Goal: Task Accomplishment & Management: Use online tool/utility

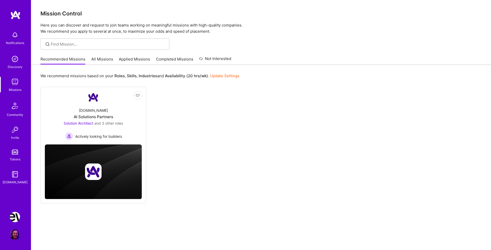
click at [16, 216] on img at bounding box center [15, 217] width 10 height 10
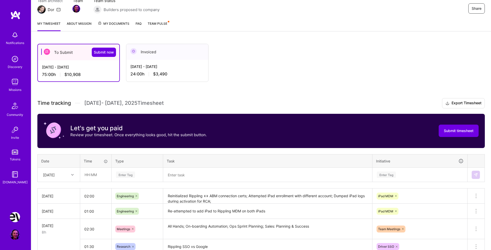
scroll to position [58, 0]
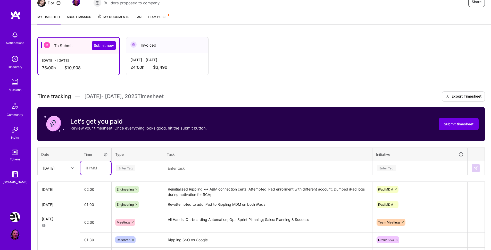
click at [96, 168] on input "text" at bounding box center [95, 168] width 31 height 14
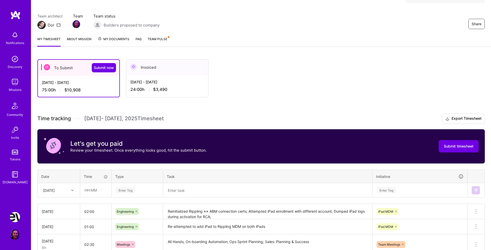
scroll to position [99, 0]
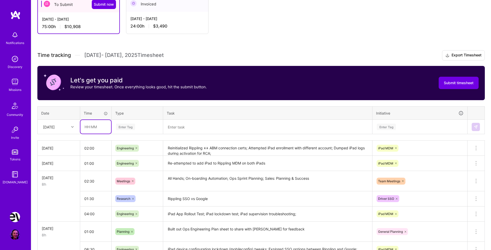
type input "2"
type input "02:30"
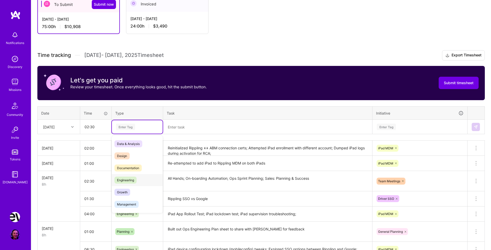
click at [134, 179] on span "Engineering" at bounding box center [125, 180] width 22 height 7
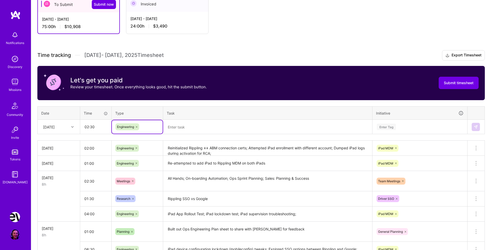
click at [195, 127] on textarea at bounding box center [268, 126] width 208 height 13
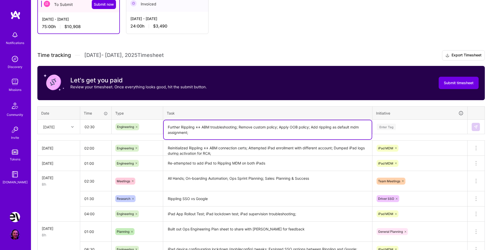
type textarea "Further Rippling <-> ABM troubleshooting; Remove custom policy; Apply OOB polic…"
click at [386, 127] on div "Enter Tag" at bounding box center [386, 127] width 19 height 8
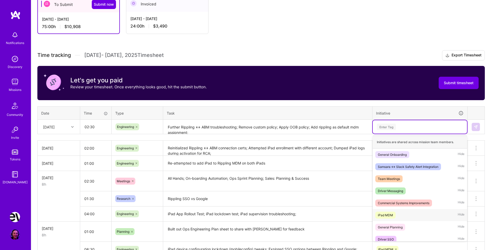
click at [393, 216] on span "iPad MDM" at bounding box center [385, 215] width 20 height 7
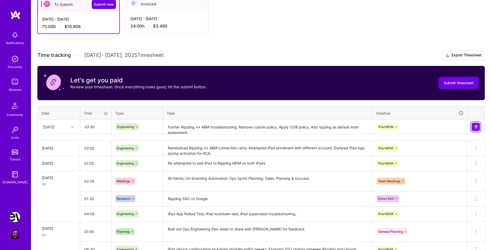
click at [473, 128] on button at bounding box center [476, 127] width 8 height 8
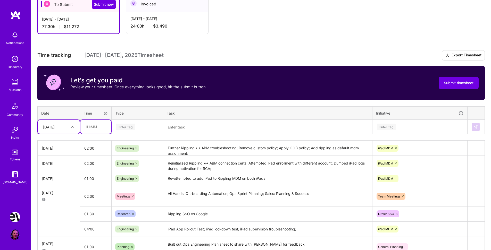
click at [91, 128] on input "text" at bounding box center [95, 127] width 31 height 14
type input "01:00"
click at [126, 129] on div "Enter Tag" at bounding box center [125, 127] width 19 height 8
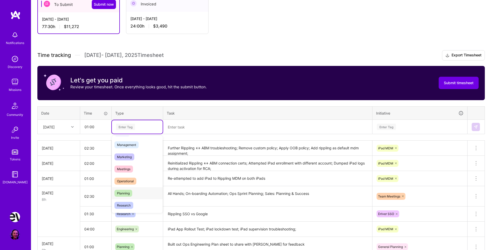
scroll to position [63, 0]
click at [127, 190] on span "Planning" at bounding box center [123, 189] width 18 height 7
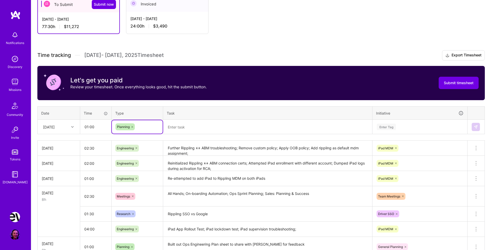
click at [185, 129] on textarea at bounding box center [268, 127] width 208 height 14
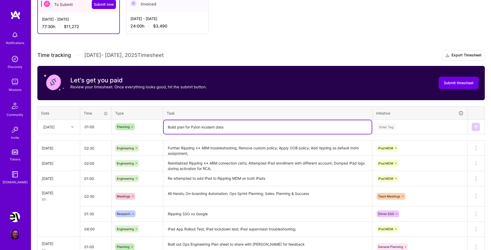
click at [177, 126] on textarea "Build plan for Pylon incident data" at bounding box center [268, 127] width 208 height 14
click at [236, 126] on textarea "Build work plan for Pylon incident data" at bounding box center [268, 127] width 208 height 14
type textarea "Build work plan for Pylon incident data integration with Metabase"
click at [403, 126] on div "Enter Tag" at bounding box center [419, 127] width 87 height 6
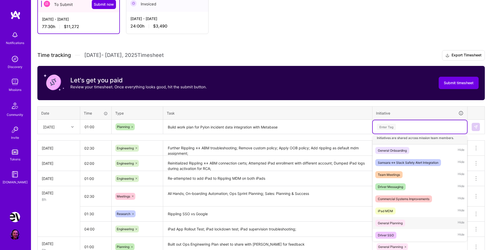
scroll to position [0, 0]
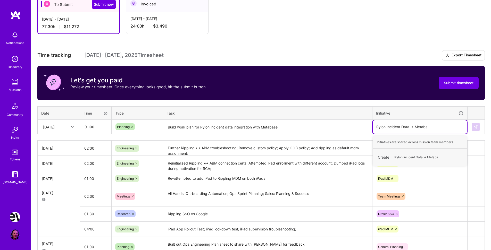
type input "Pylon Incident Data -> Metabase"
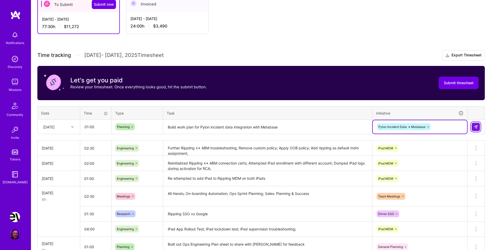
click at [474, 127] on img at bounding box center [476, 127] width 4 height 4
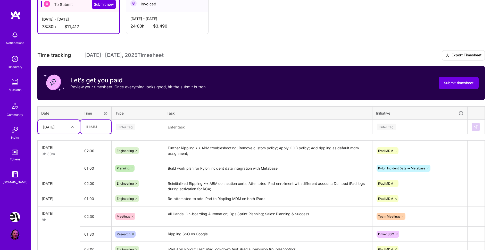
click at [87, 127] on input "text" at bounding box center [95, 127] width 31 height 14
type input "01:30"
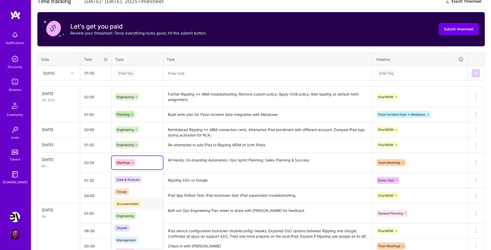
scroll to position [153, 0]
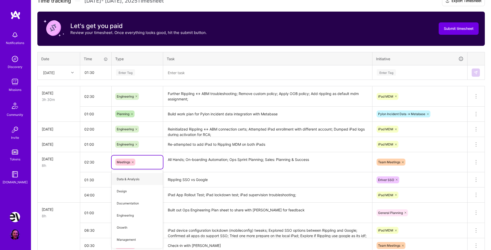
click at [218, 136] on textarea "Reinitialized Rippling <-> ABM connection certs; Attempted iPad enrollment with…" at bounding box center [268, 129] width 208 height 14
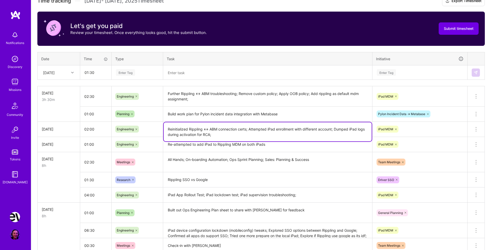
click at [144, 73] on div "Enter Tag" at bounding box center [137, 72] width 44 height 6
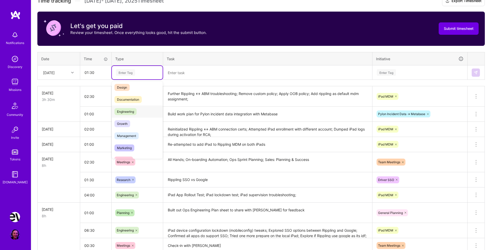
scroll to position [22, 0]
click at [128, 151] on span "Meetings" at bounding box center [123, 151] width 19 height 7
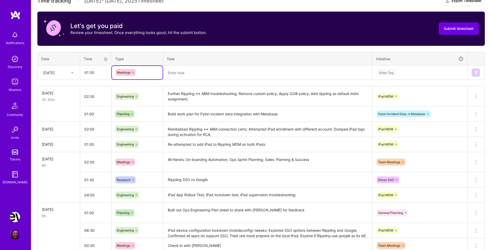
click at [185, 72] on textarea at bounding box center [268, 73] width 208 height 14
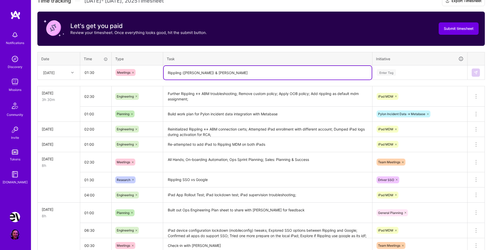
click at [213, 74] on textarea "Rippling ([PERSON_NAME]) & [PERSON_NAME]" at bounding box center [268, 73] width 208 height 14
type textarea "Rippling ([PERSON_NAME]) & [PERSON_NAME]; x-ops call;"
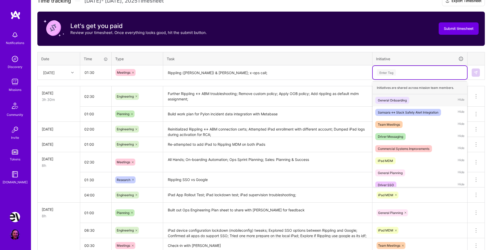
click at [394, 78] on div "Enter Tag" at bounding box center [420, 72] width 94 height 13
click at [404, 124] on div "Team Meetings Hide" at bounding box center [420, 125] width 94 height 12
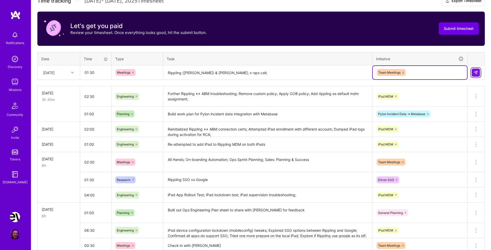
click at [476, 74] on img at bounding box center [476, 73] width 4 height 4
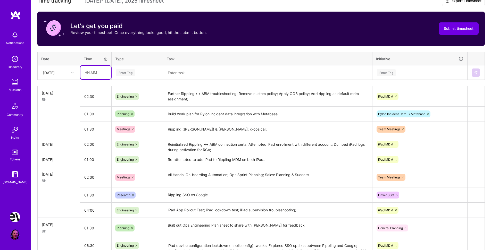
click at [96, 73] on input "text" at bounding box center [95, 73] width 31 height 14
type input "03:00"
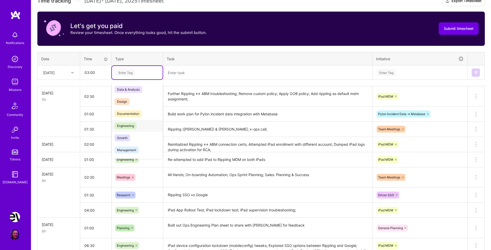
click at [133, 126] on span "Engineering" at bounding box center [125, 125] width 22 height 7
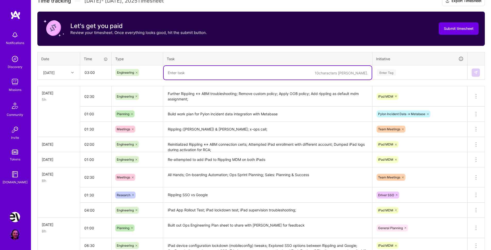
drag, startPoint x: 195, startPoint y: 71, endPoint x: 211, endPoint y: 71, distance: 15.5
click at [195, 71] on textarea at bounding box center [268, 73] width 208 height 14
type textarea "S"
type textarea "Remove unused modal block template; Troubleshoot driver drop-down action; Refac…"
click at [387, 70] on div "Enter Tag" at bounding box center [386, 73] width 19 height 8
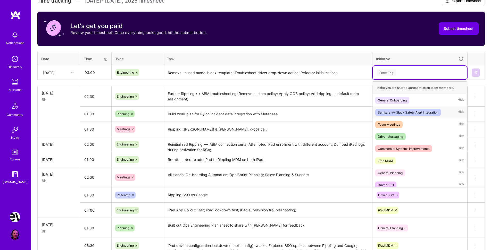
click at [415, 113] on div "Samsara <-> Slack Safety Alert Integration" at bounding box center [408, 112] width 61 height 5
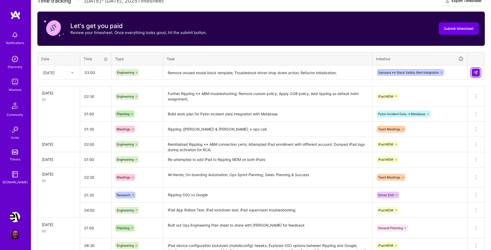
click at [478, 71] on img at bounding box center [476, 73] width 4 height 4
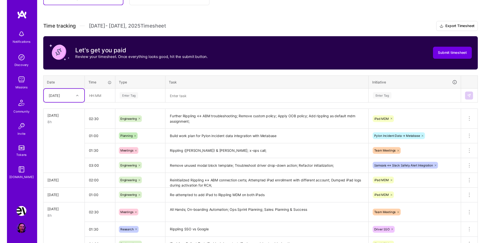
scroll to position [128, 0]
